Goal: Task Accomplishment & Management: Complete application form

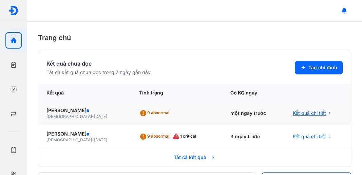
click at [303, 112] on span "Kết quả chi tiết" at bounding box center [309, 112] width 33 height 7
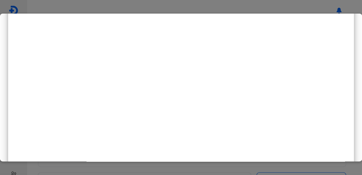
scroll to position [226, 0]
click at [330, 88] on div at bounding box center [180, 90] width 345 height 418
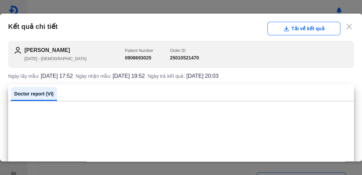
click at [345, 28] on icon at bounding box center [348, 26] width 7 height 7
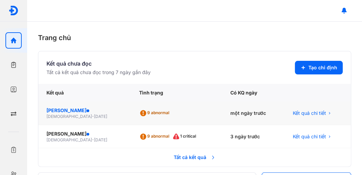
click at [86, 111] on div "[PERSON_NAME]" at bounding box center [84, 110] width 76 height 7
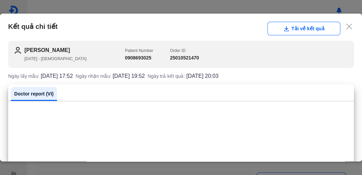
click at [347, 27] on icon at bounding box center [348, 26] width 7 height 7
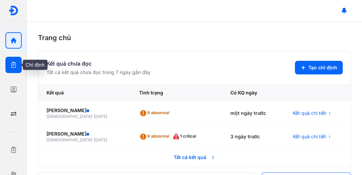
click at [17, 66] on icon "button" at bounding box center [13, 64] width 7 height 7
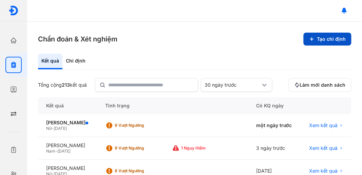
click at [323, 39] on button "Tạo chỉ định" at bounding box center [327, 39] width 48 height 13
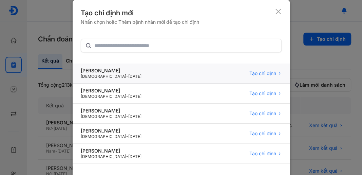
click at [130, 69] on div "[PERSON_NAME]" at bounding box center [111, 70] width 61 height 6
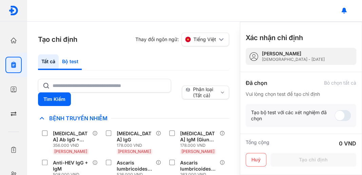
click at [68, 61] on div "Bộ test" at bounding box center [70, 62] width 23 height 16
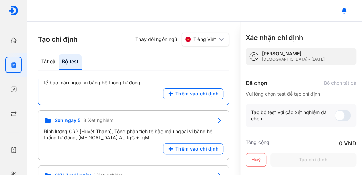
scroll to position [113, 0]
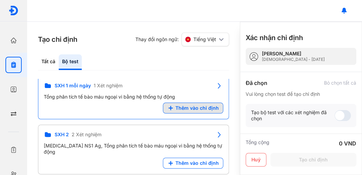
click at [194, 106] on span "Thêm vào chỉ định" at bounding box center [196, 108] width 43 height 6
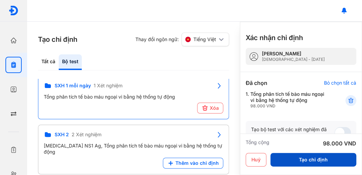
click at [300, 159] on button "Tạo chỉ định" at bounding box center [313, 160] width 86 height 14
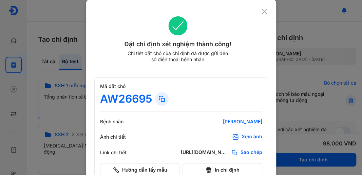
scroll to position [35, 0]
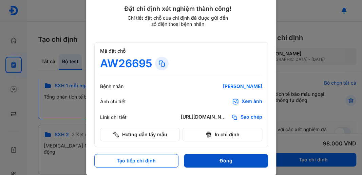
click at [202, 158] on button "Đóng" at bounding box center [226, 161] width 84 height 14
